Goal: Information Seeking & Learning: Find specific fact

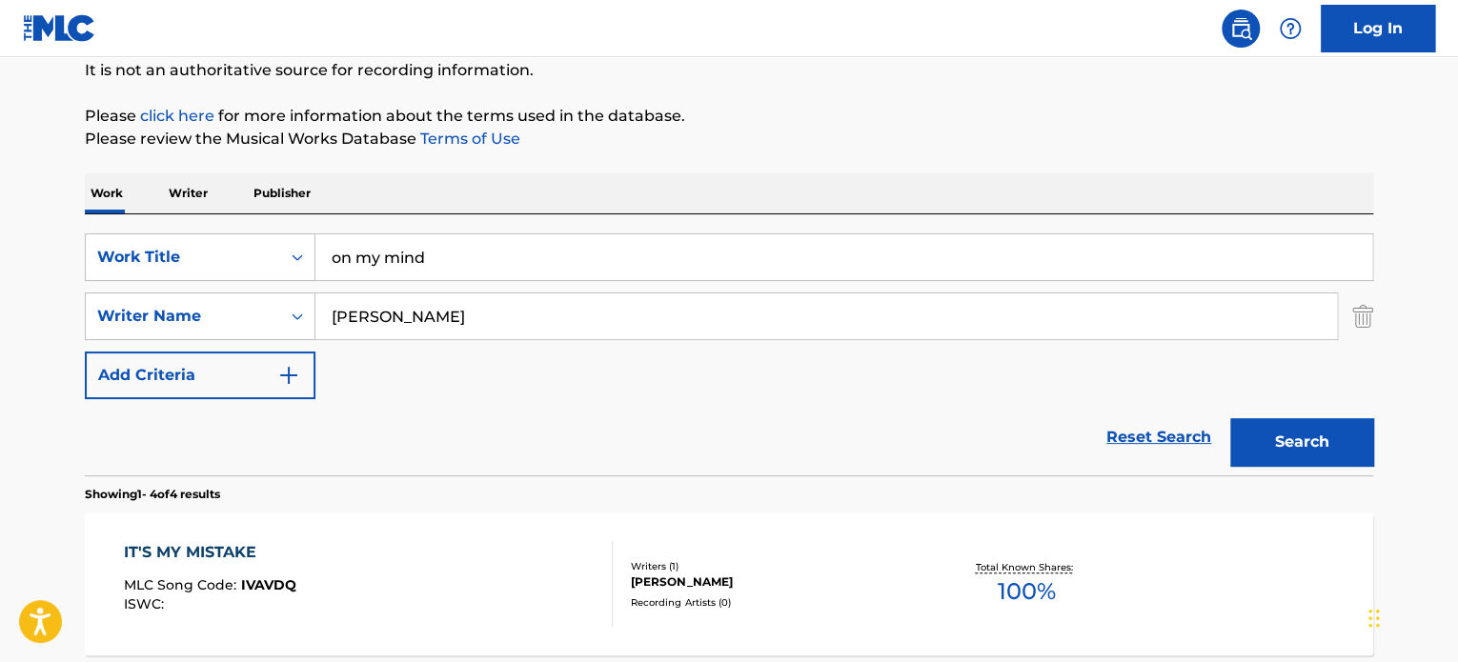
click at [461, 260] on input "on my mind" at bounding box center [844, 257] width 1057 height 46
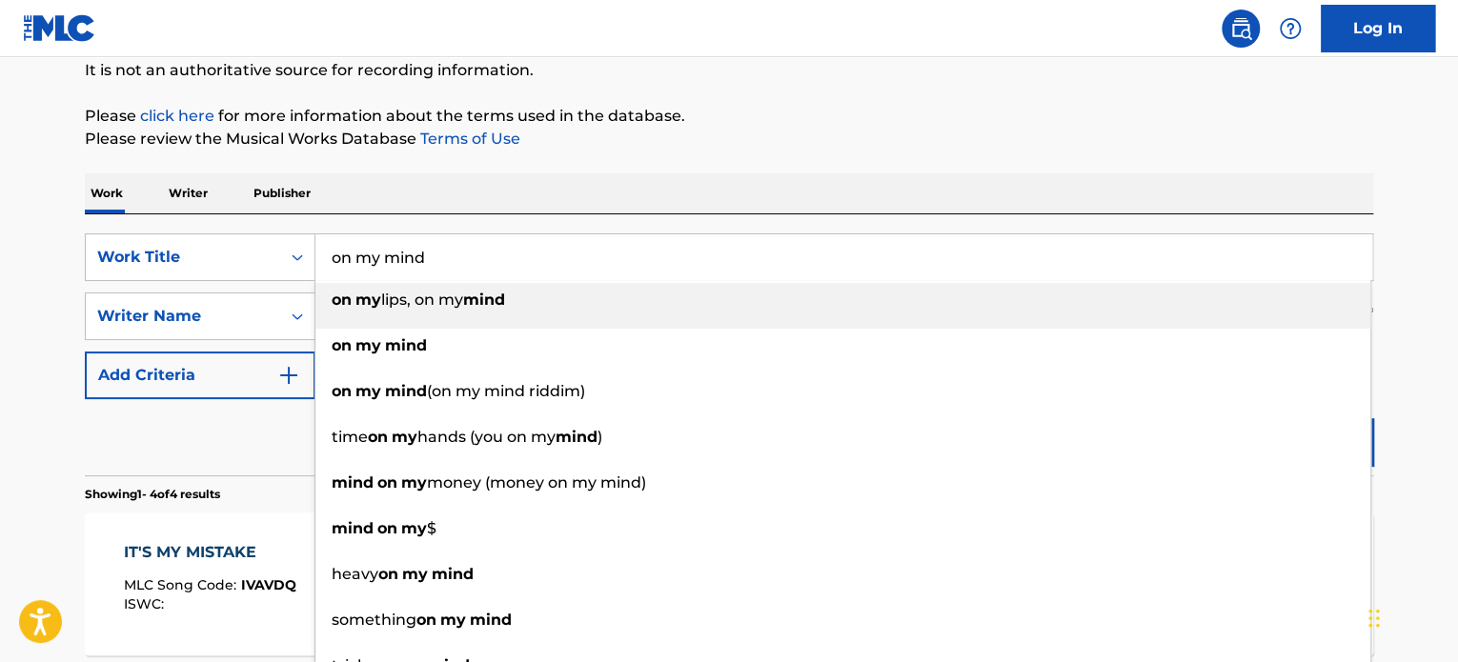
click at [461, 260] on input "on my mind" at bounding box center [844, 257] width 1057 height 46
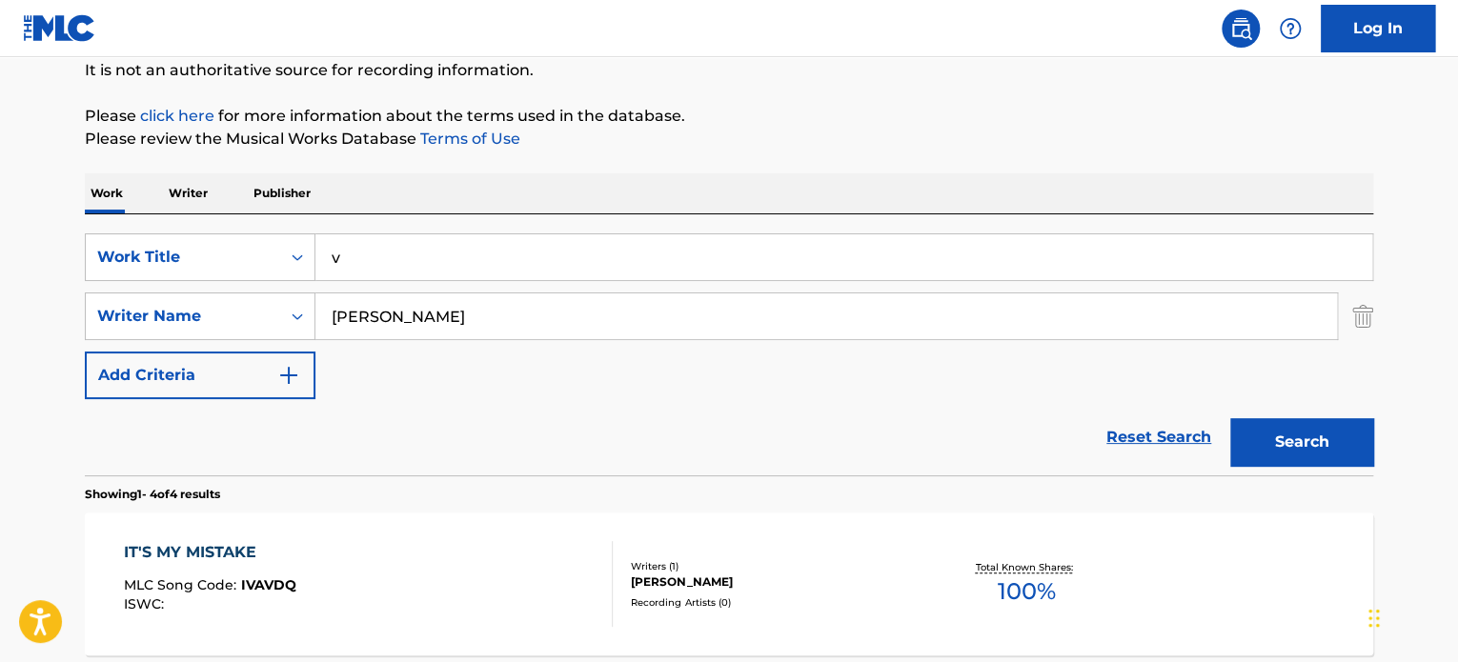
drag, startPoint x: 461, startPoint y: 260, endPoint x: 2, endPoint y: 137, distance: 475.6
click at [0, 140] on main "The MLC Public Work Search The accuracy and completeness of The MLC's data is d…" at bounding box center [729, 535] width 1458 height 1337
paste input "Gastarla Remix"
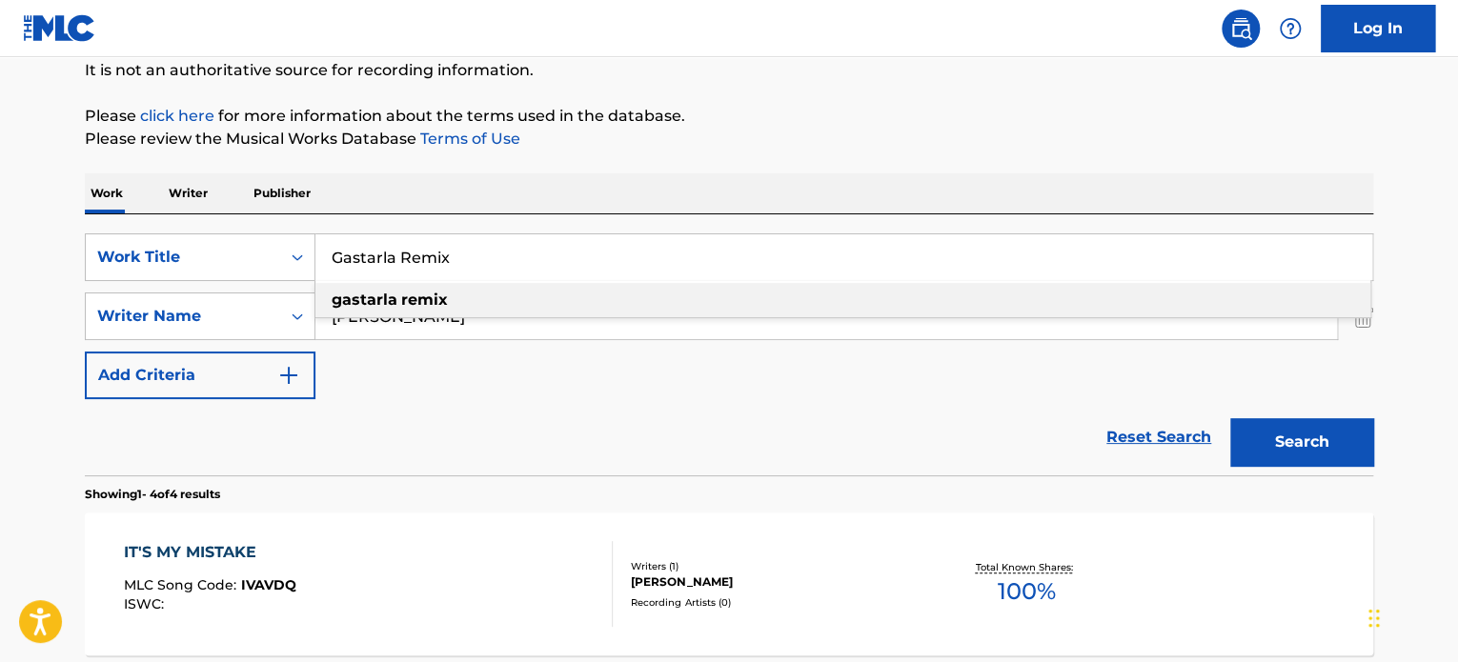
type input "Gastarla Remix"
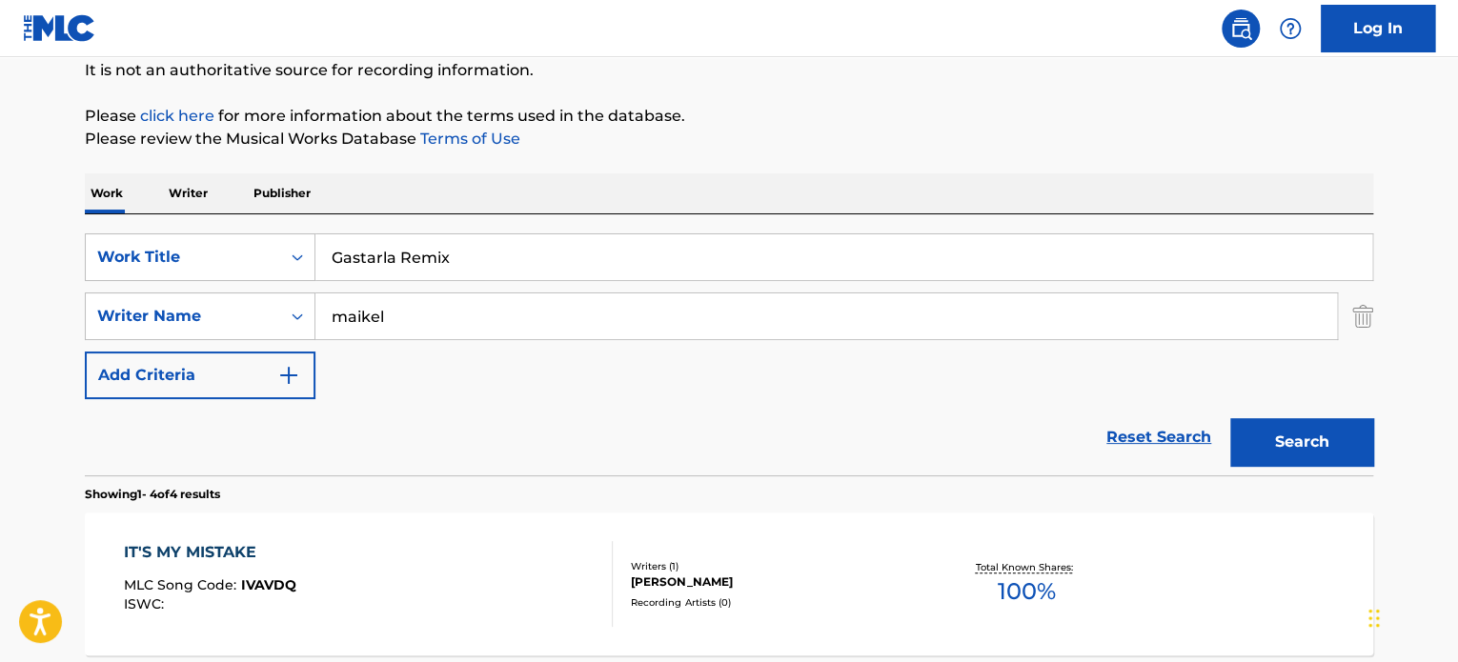
type input "maikel"
click at [1231, 418] on button "Search" at bounding box center [1302, 442] width 143 height 48
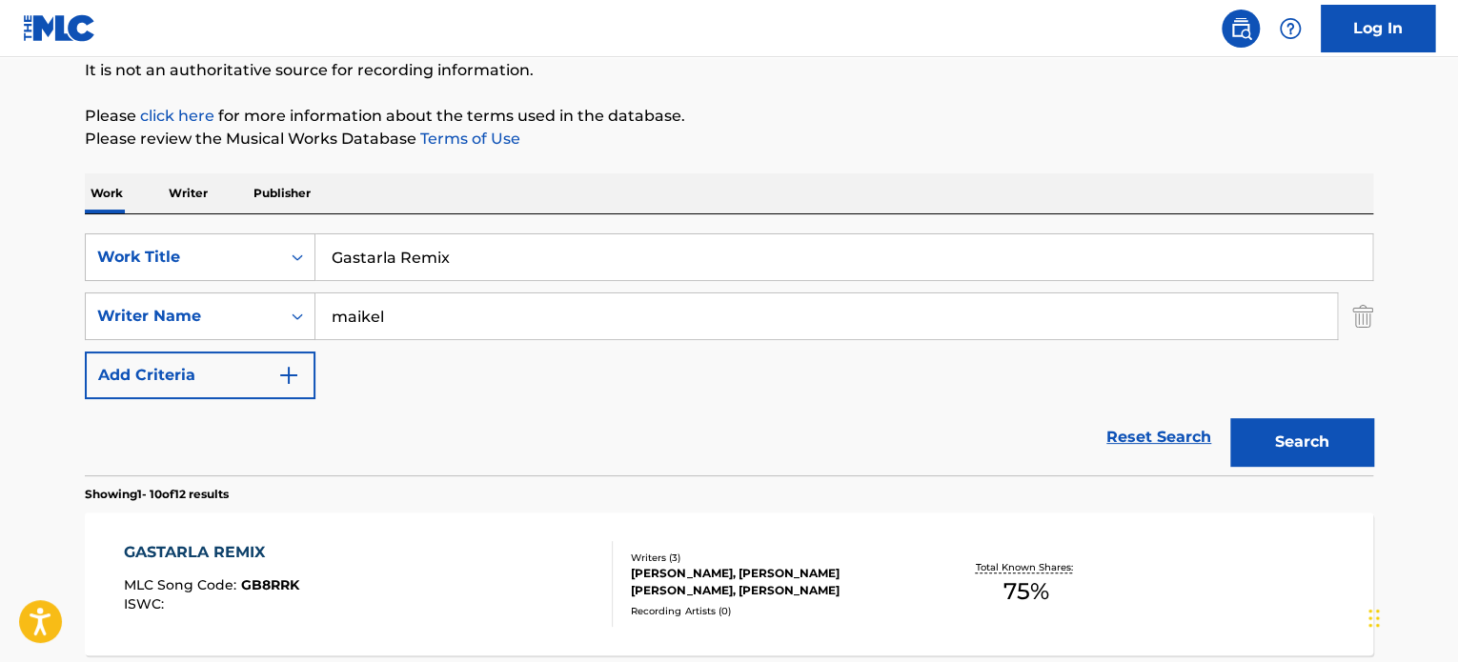
scroll to position [381, 0]
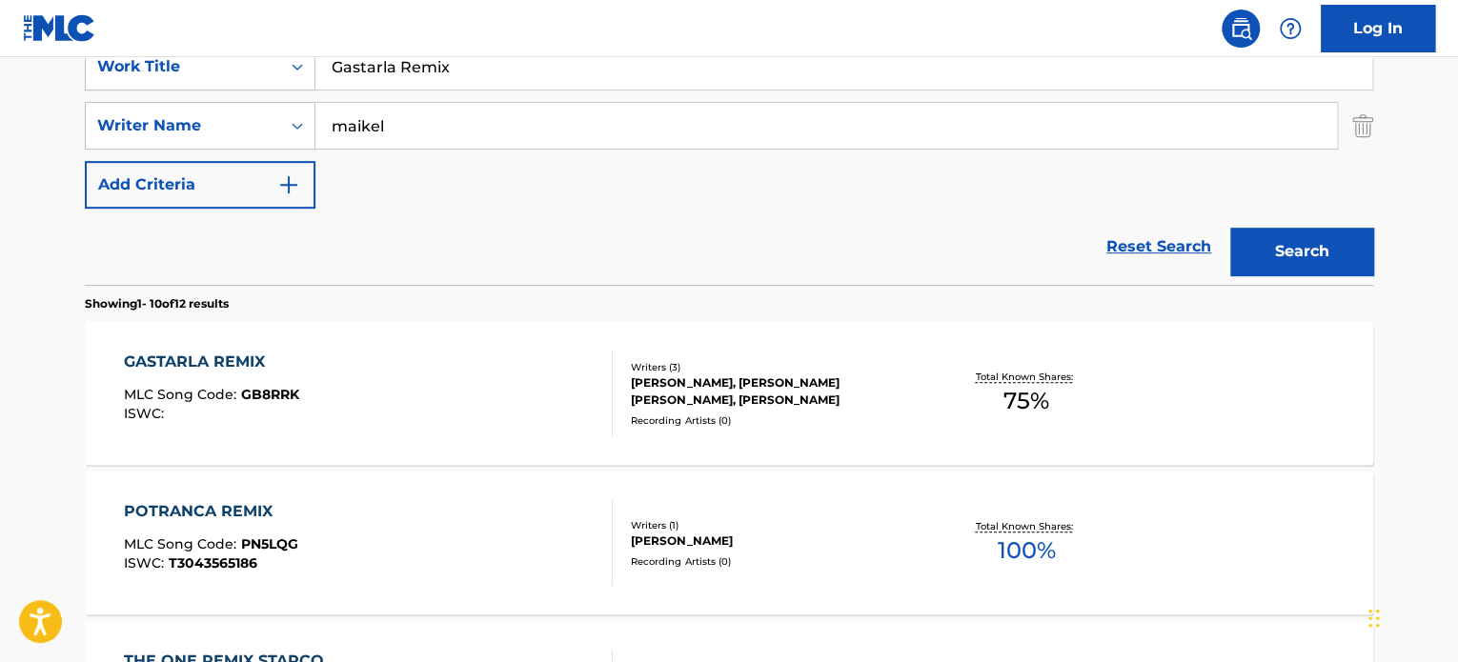
click at [632, 415] on div "Recording Artists ( 0 )" at bounding box center [775, 421] width 288 height 14
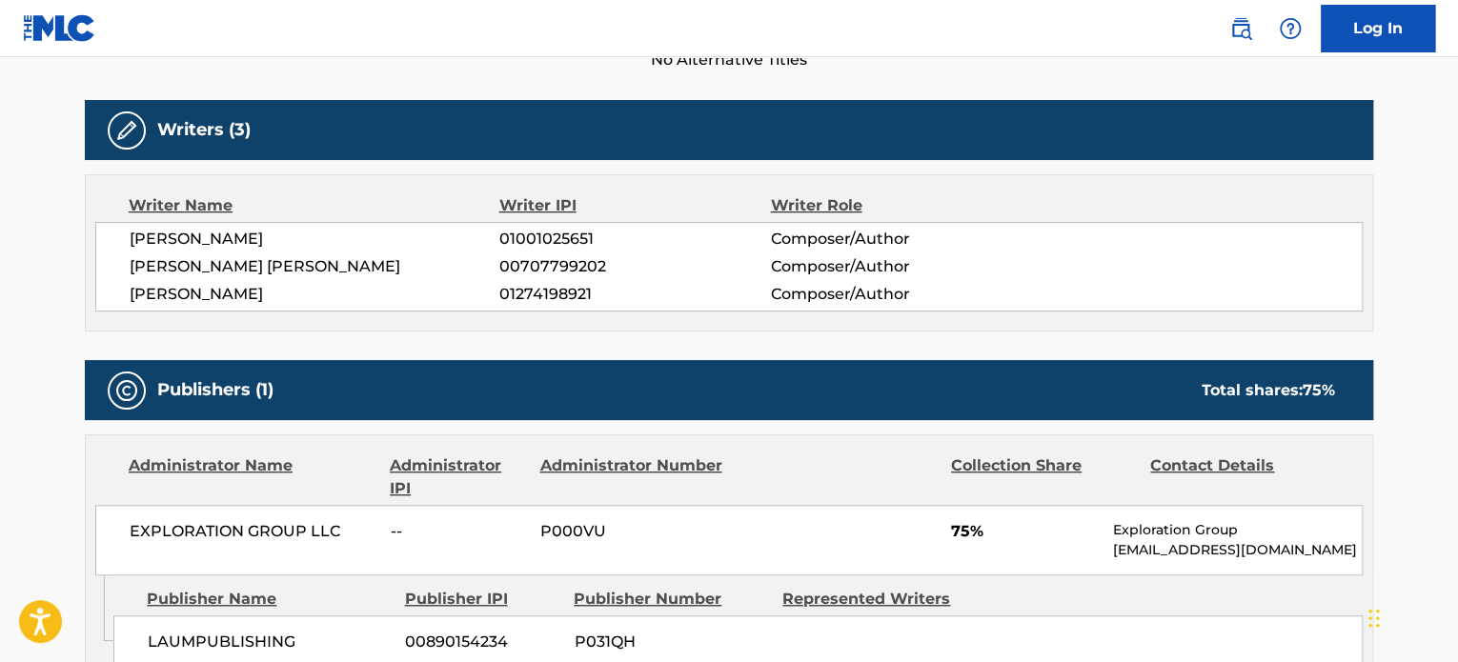
scroll to position [572, 0]
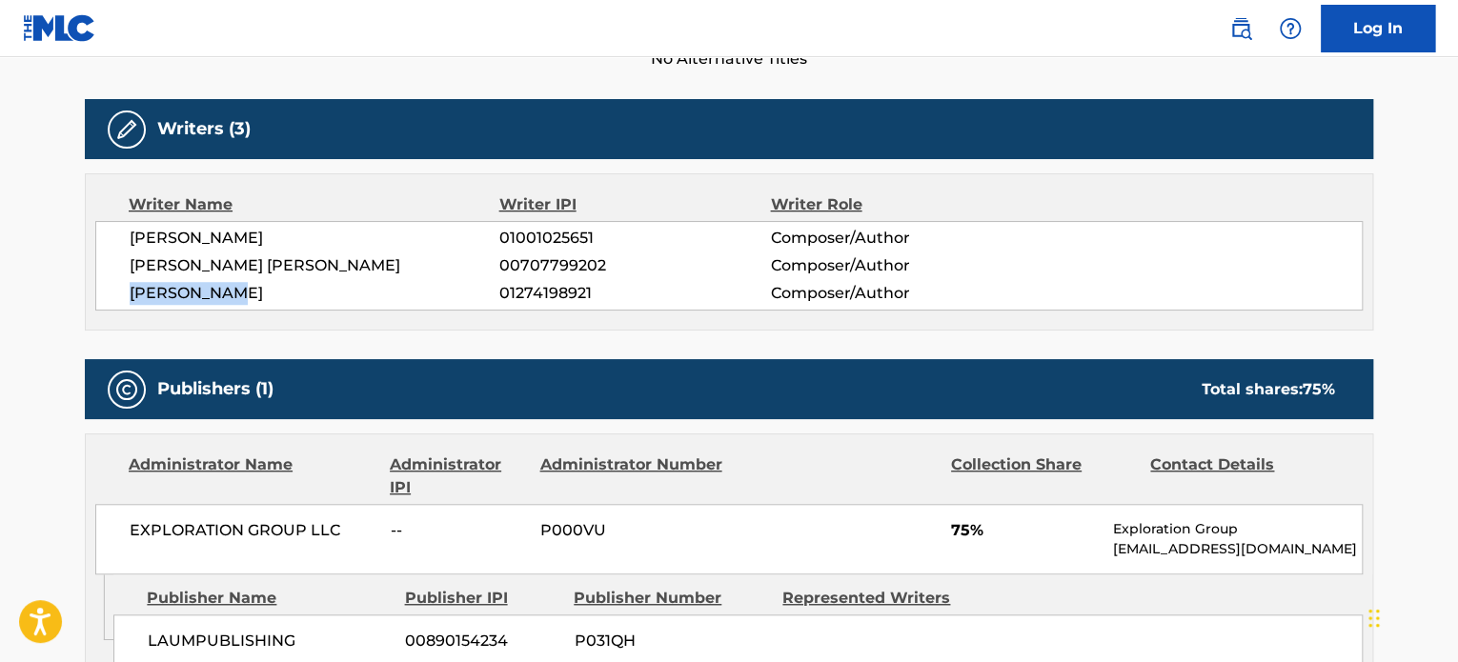
drag, startPoint x: 267, startPoint y: 298, endPoint x: 115, endPoint y: 301, distance: 151.6
click at [115, 301] on div "[PERSON_NAME] 01001025651 Composer/Author [PERSON_NAME] [PERSON_NAME] 007077992…" at bounding box center [729, 266] width 1268 height 90
copy span "[PERSON_NAME]"
drag, startPoint x: 603, startPoint y: 296, endPoint x: 499, endPoint y: 293, distance: 104.0
click at [499, 293] on span "01274198921" at bounding box center [634, 293] width 271 height 23
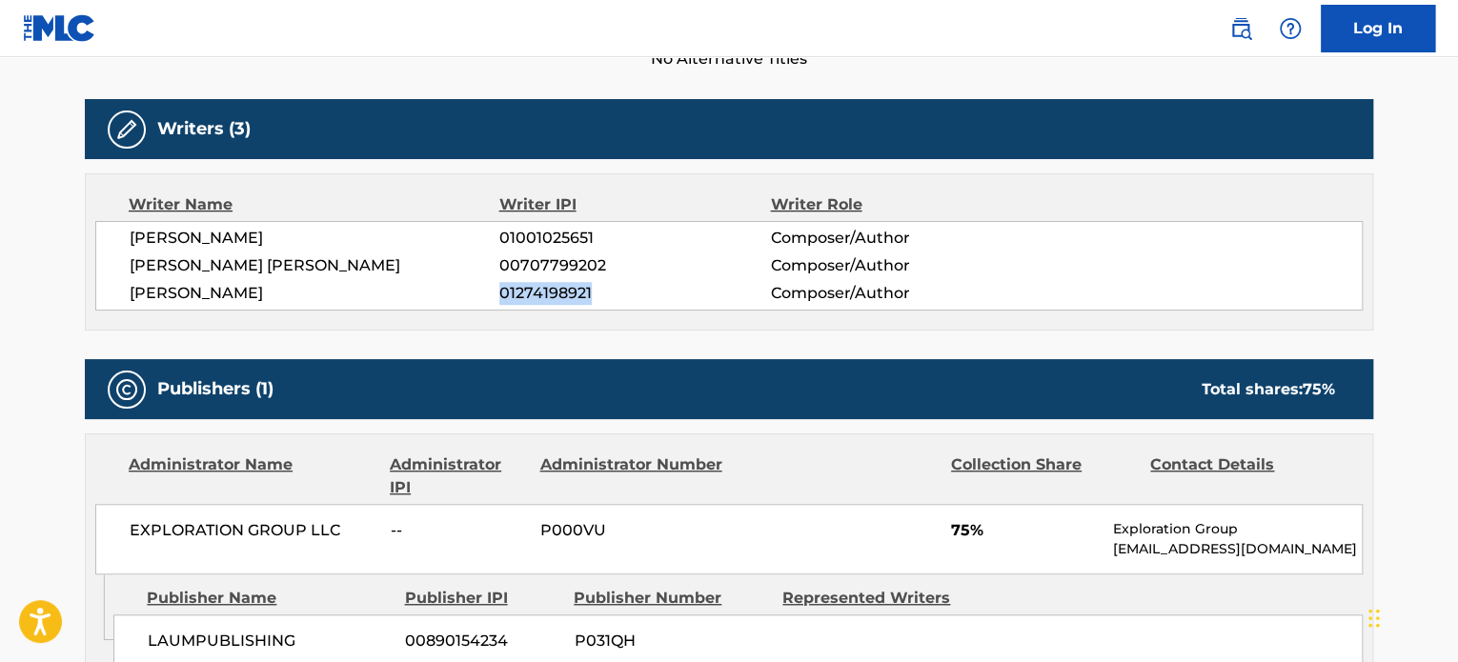
copy span "01274198921"
